Goal: Task Accomplishment & Management: Use online tool/utility

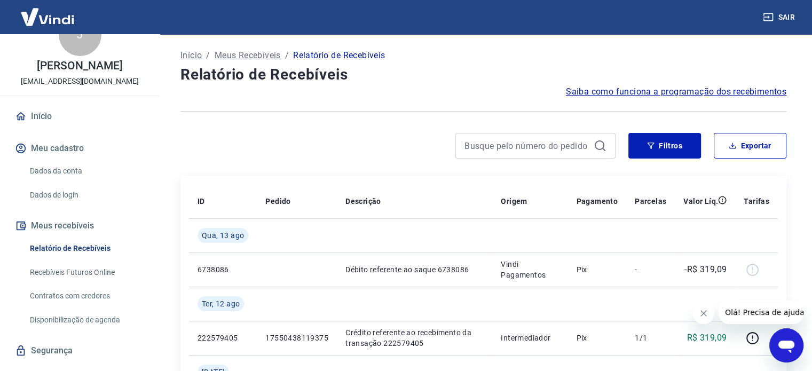
scroll to position [52, 0]
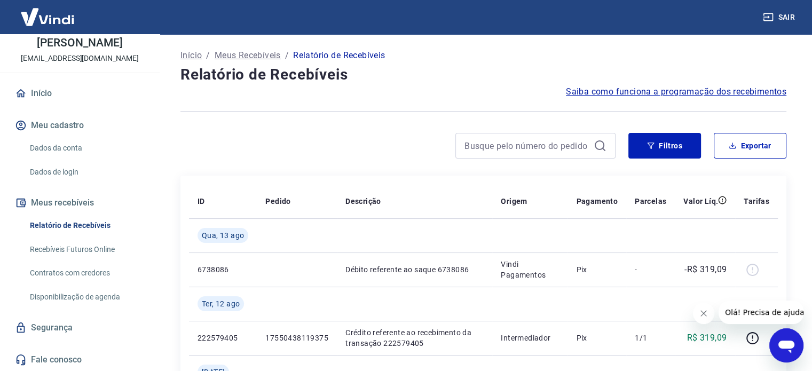
click at [109, 249] on link "Recebíveis Futuros Online" at bounding box center [86, 250] width 121 height 22
click at [792, 17] on button "Sair" at bounding box center [779, 17] width 38 height 20
